Goal: Information Seeking & Learning: Learn about a topic

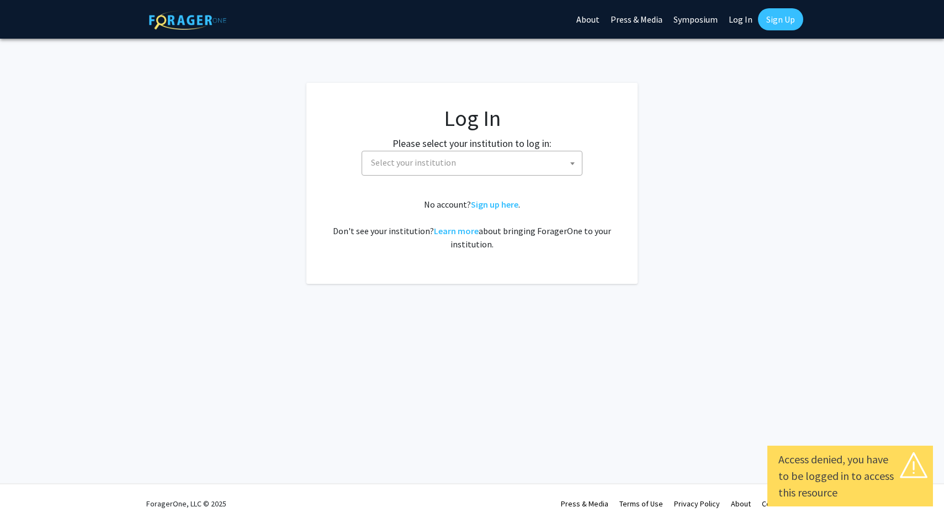
select select
click at [538, 160] on span "Select your institution" at bounding box center [473, 162] width 215 height 23
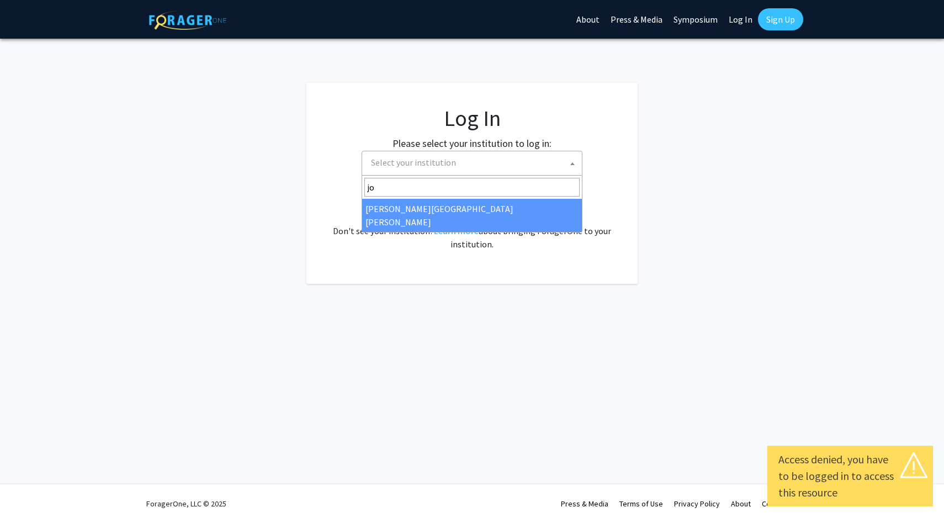
type input "jo"
select select "1"
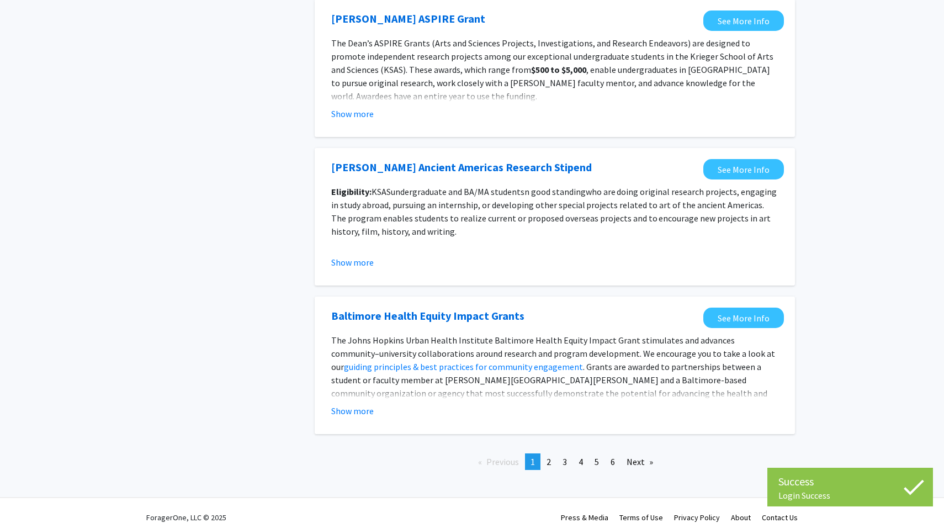
scroll to position [1134, 0]
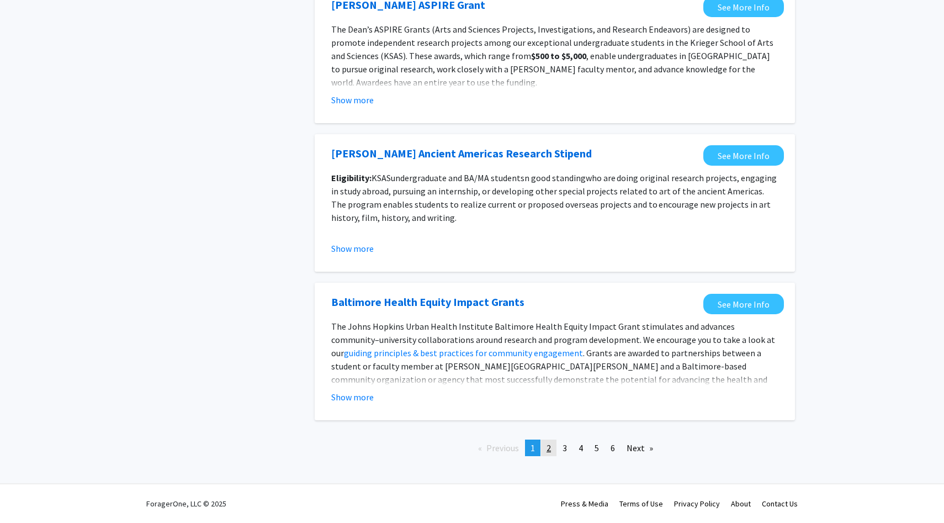
click at [552, 446] on link "page 2" at bounding box center [548, 447] width 15 height 17
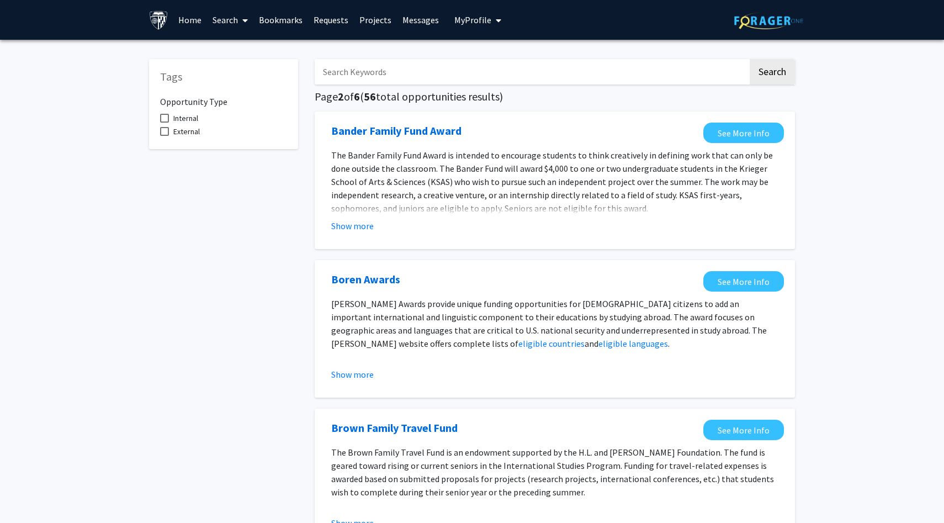
click at [164, 122] on span at bounding box center [164, 118] width 9 height 9
click at [164, 123] on input "Internal" at bounding box center [164, 123] width 1 height 1
checkbox input "true"
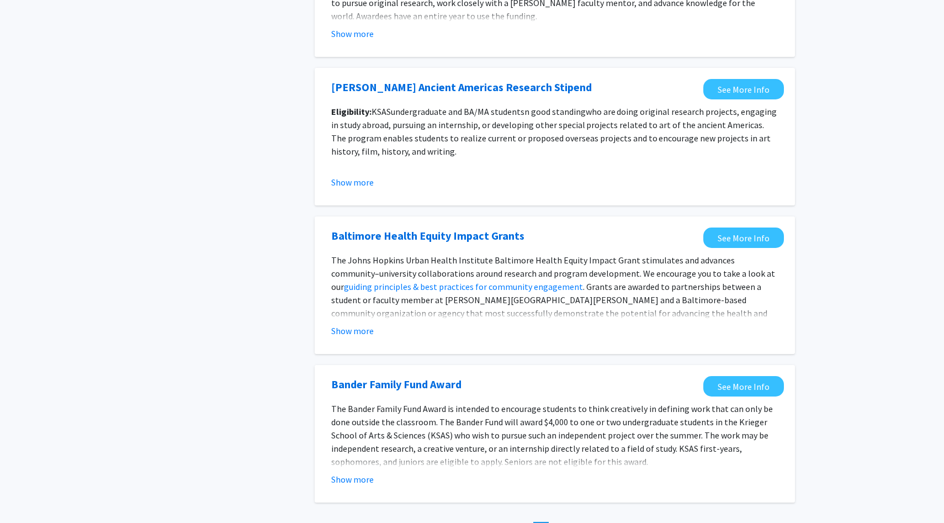
scroll to position [1121, 0]
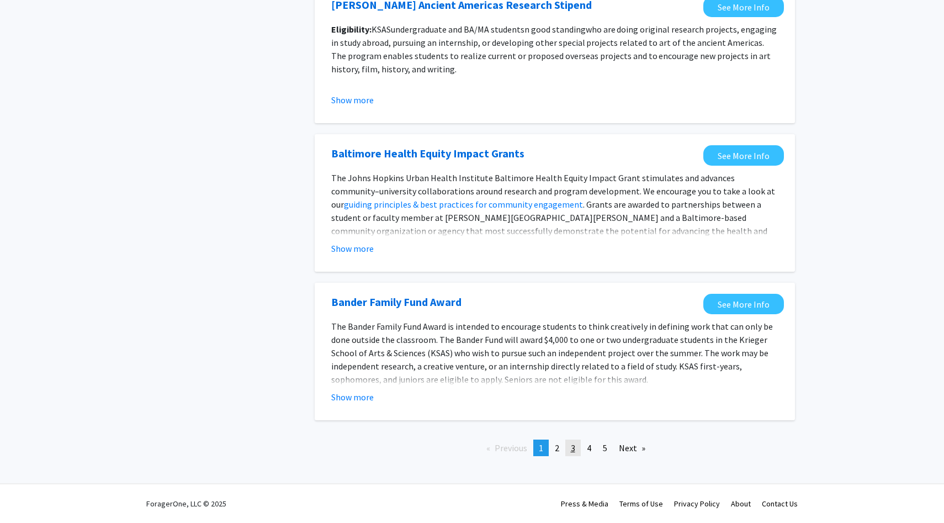
click at [580, 450] on link "page 3" at bounding box center [572, 447] width 15 height 17
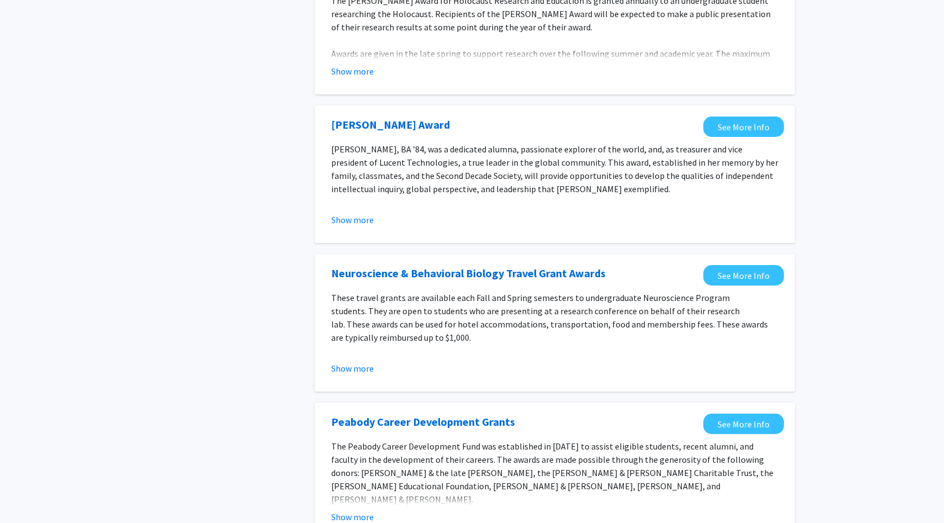
scroll to position [1147, 0]
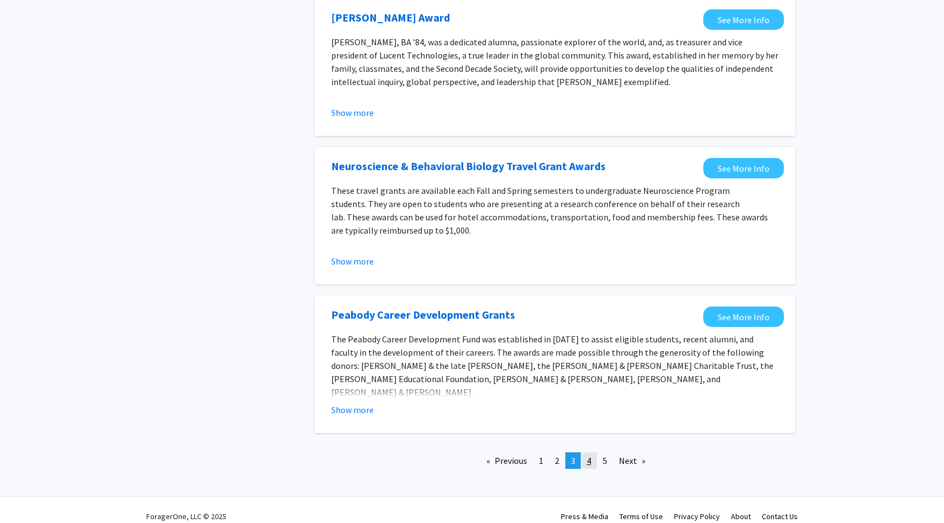
click at [589, 455] on span "4" at bounding box center [589, 460] width 4 height 11
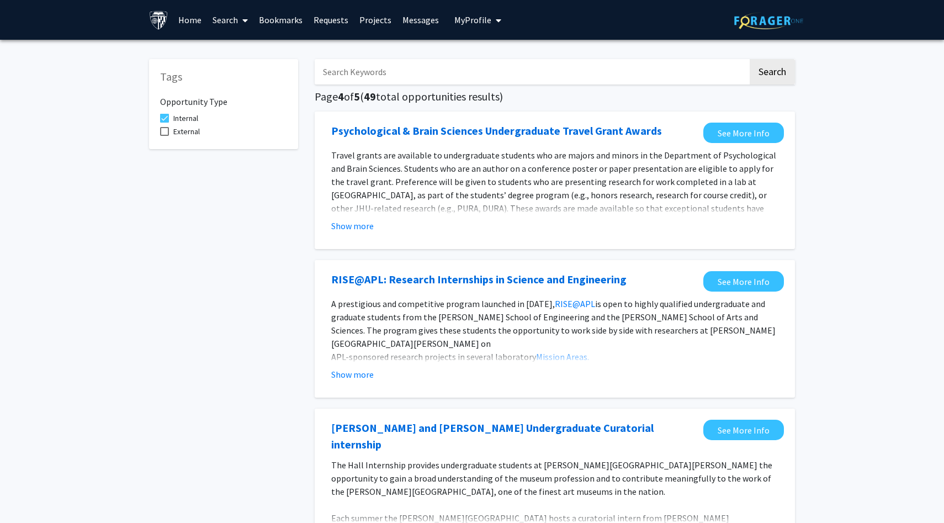
click at [367, 23] on link "Projects" at bounding box center [375, 20] width 43 height 39
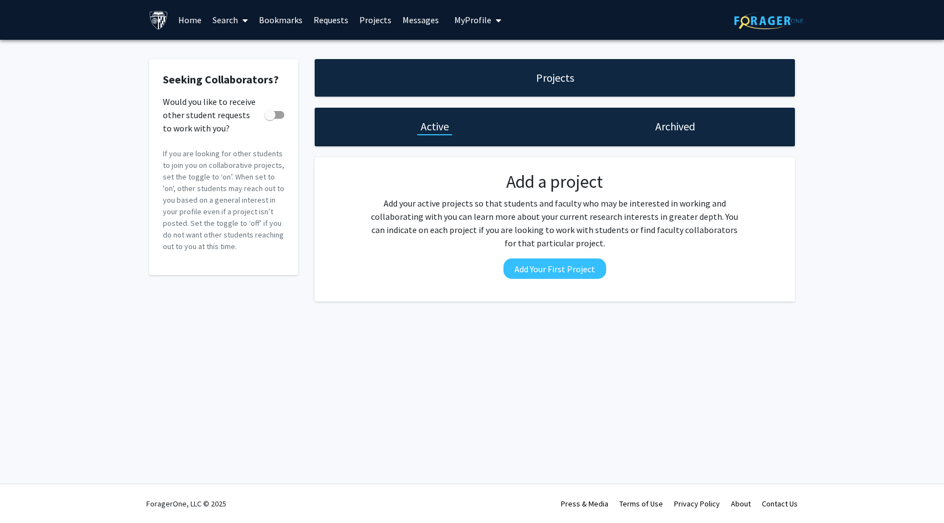
click at [422, 24] on link "Messages" at bounding box center [420, 20] width 47 height 39
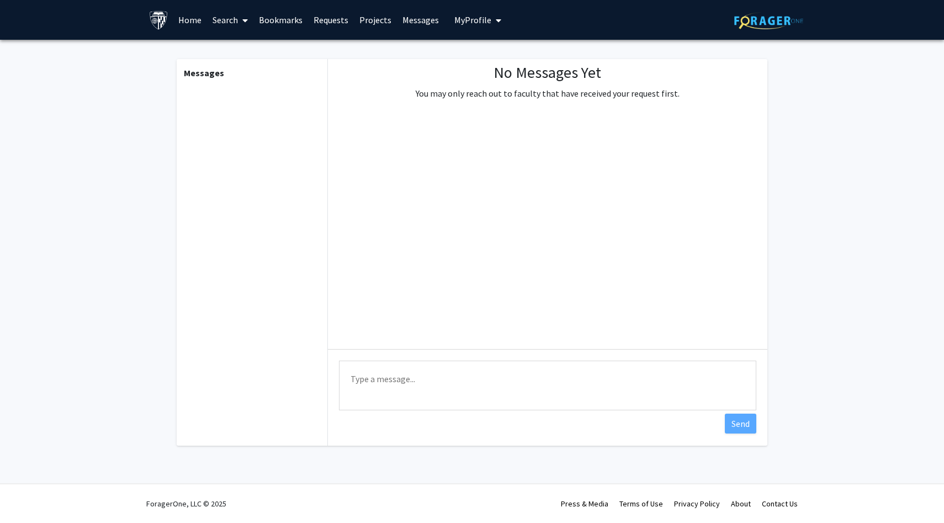
click at [461, 22] on span "My Profile" at bounding box center [472, 19] width 37 height 11
click at [317, 22] on link "Requests" at bounding box center [331, 20] width 46 height 39
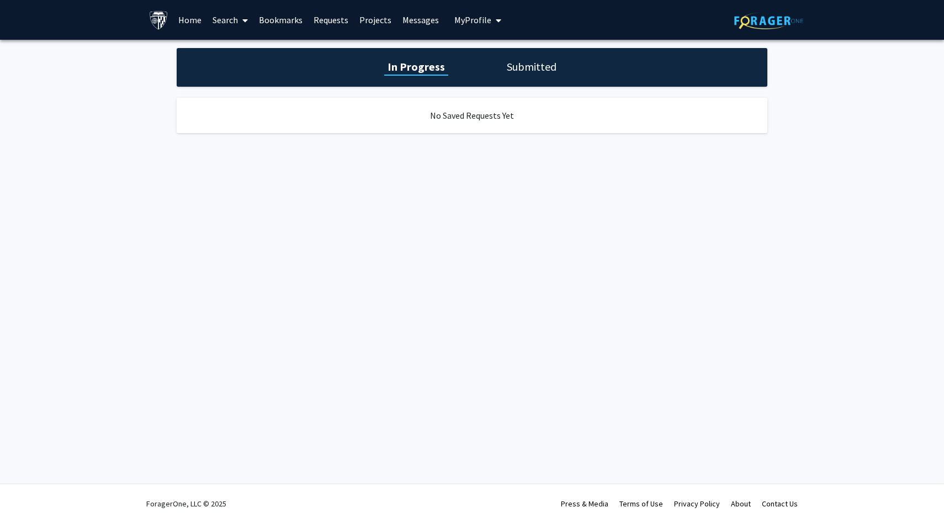
click at [279, 18] on link "Bookmarks" at bounding box center [280, 20] width 55 height 39
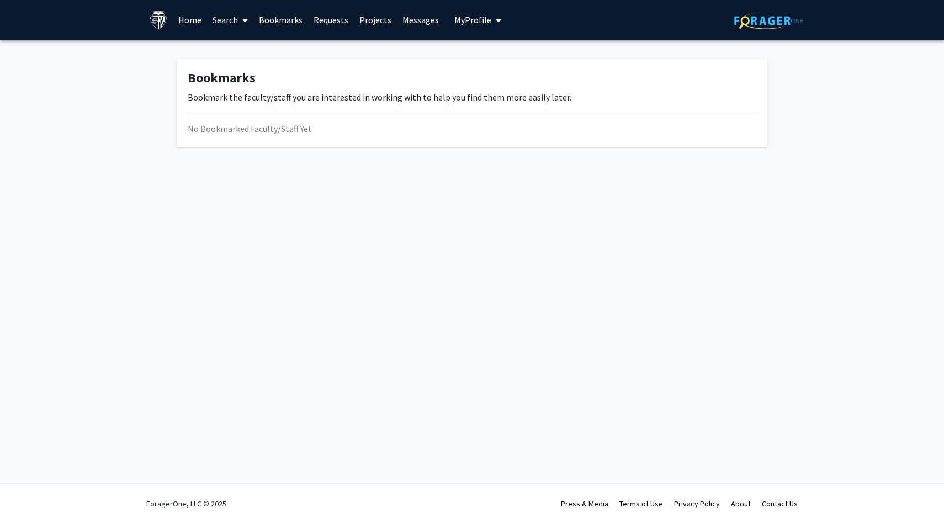
click at [239, 18] on span at bounding box center [243, 20] width 10 height 39
click at [190, 11] on link "Home" at bounding box center [190, 20] width 34 height 39
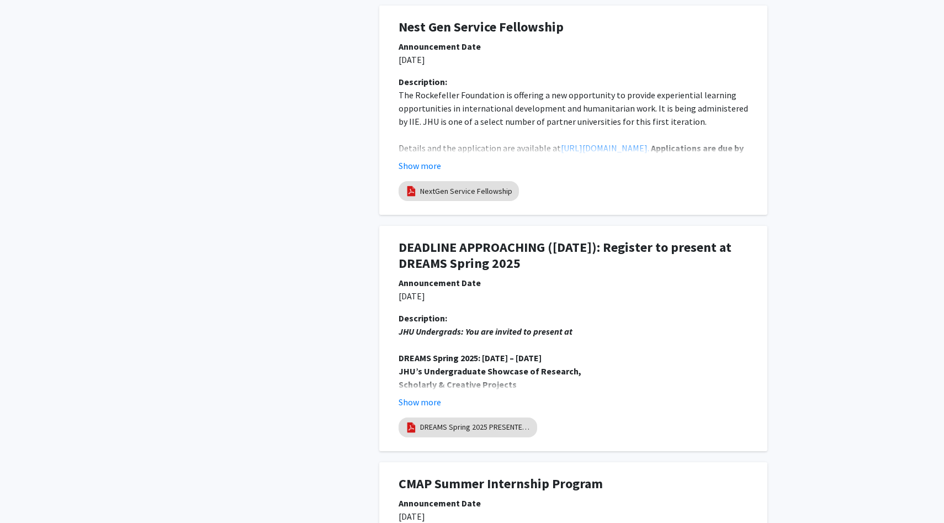
scroll to position [1970, 0]
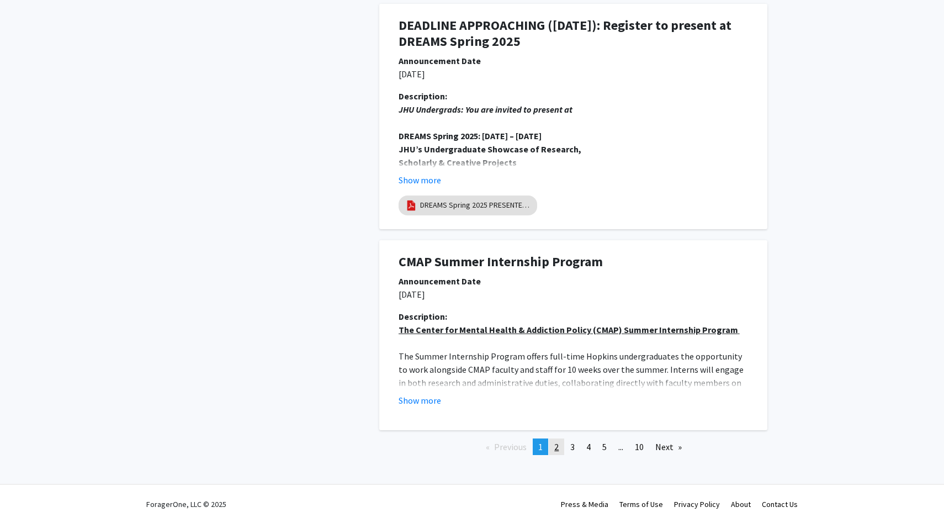
click at [555, 446] on span "2" at bounding box center [556, 446] width 4 height 11
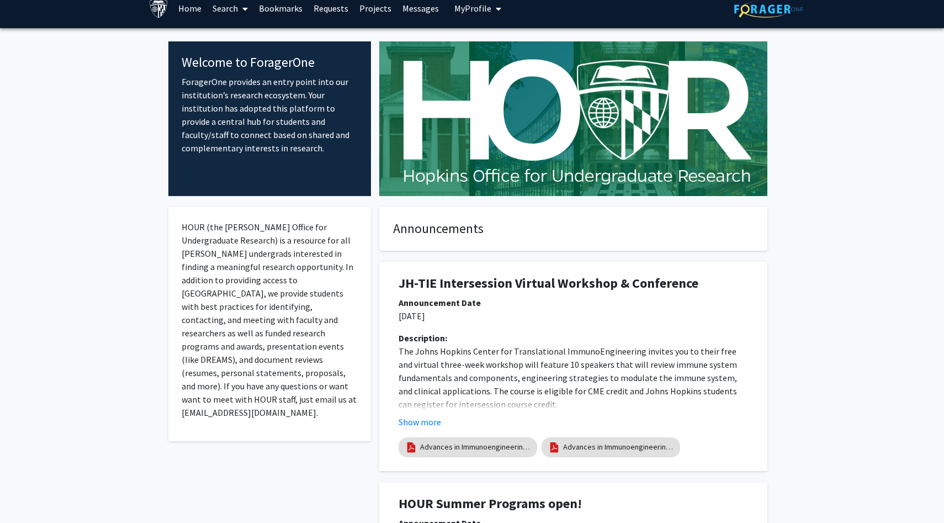
scroll to position [0, 0]
